Goal: Find specific page/section: Find specific page/section

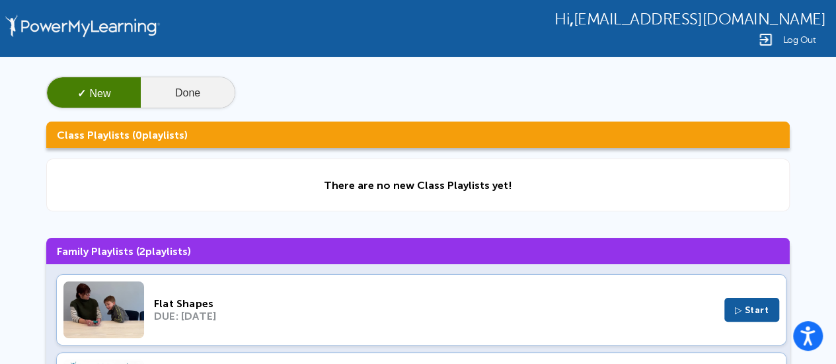
click at [182, 90] on button "Done" at bounding box center [188, 93] width 94 height 32
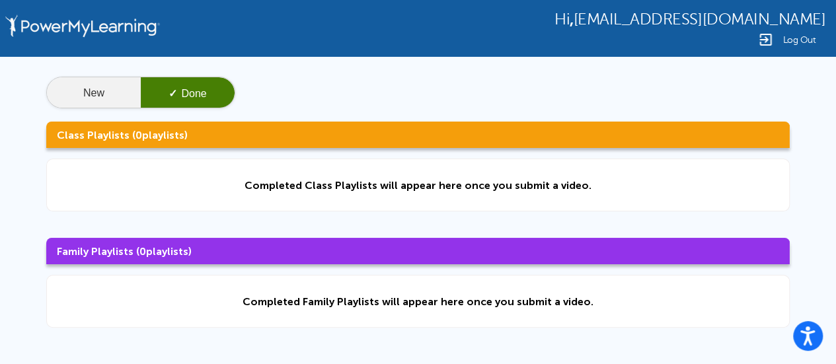
click at [103, 95] on button "New" at bounding box center [94, 93] width 94 height 32
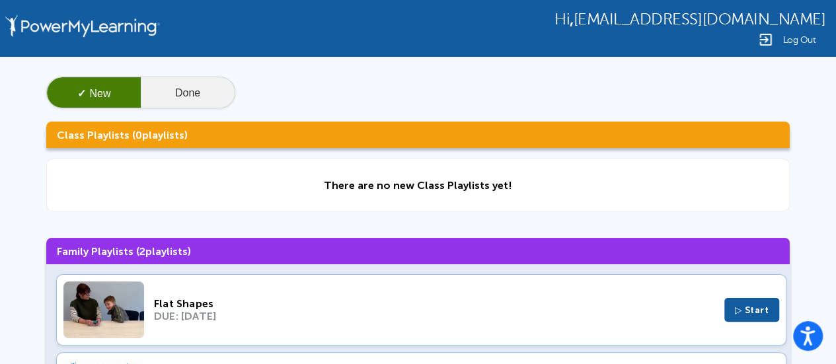
click at [178, 97] on button "Done" at bounding box center [188, 93] width 94 height 32
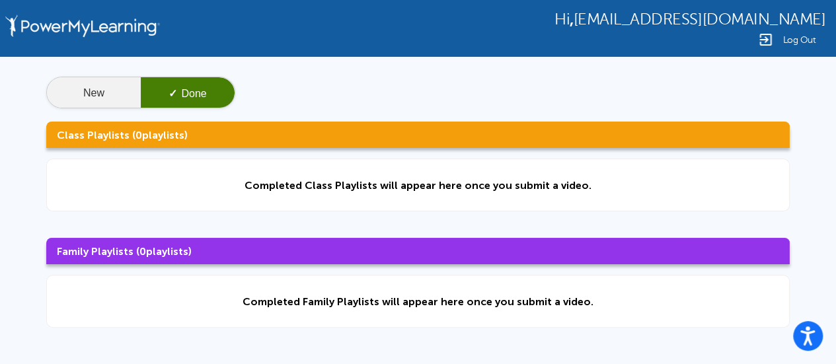
click at [102, 91] on button "New" at bounding box center [94, 93] width 94 height 32
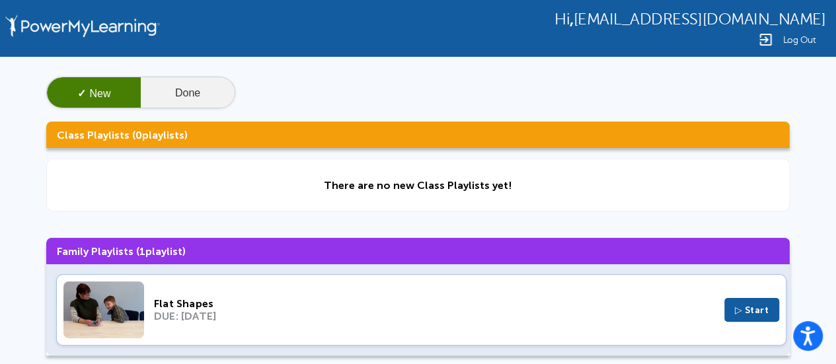
click at [211, 88] on button "Done" at bounding box center [188, 93] width 94 height 32
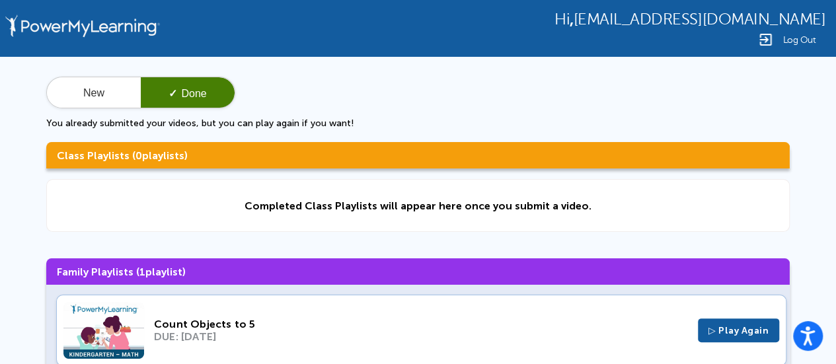
scroll to position [1, 0]
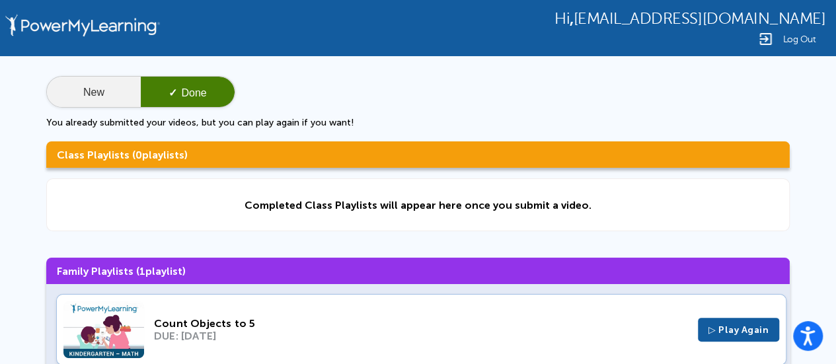
click at [91, 92] on button "New" at bounding box center [94, 93] width 94 height 32
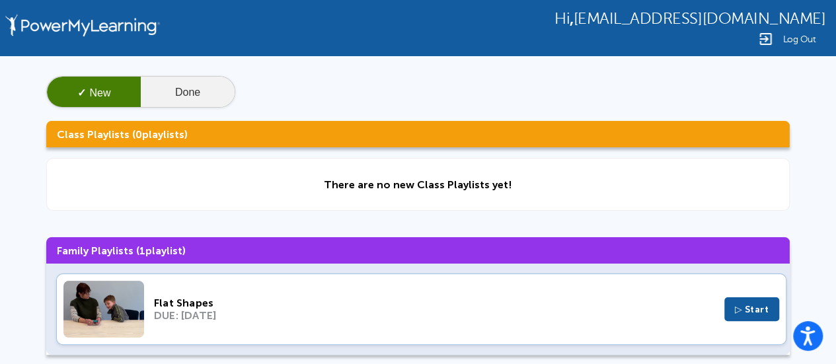
click at [178, 86] on button "Done" at bounding box center [188, 93] width 94 height 32
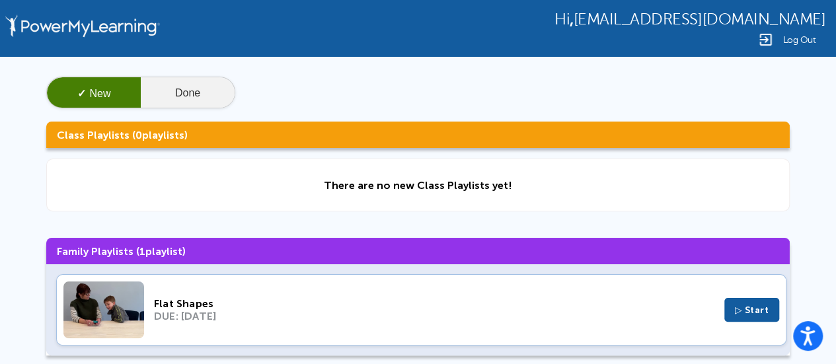
click at [196, 88] on button "Done" at bounding box center [188, 93] width 94 height 32
